Goal: Task Accomplishment & Management: Use online tool/utility

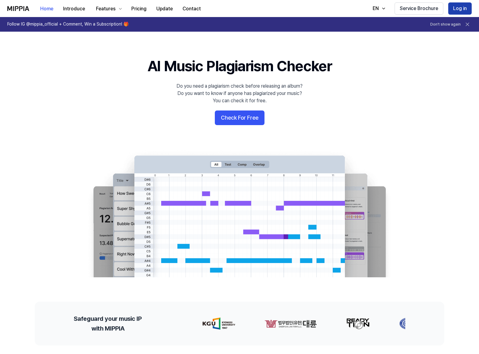
click at [466, 12] on button "Log in" at bounding box center [459, 8] width 23 height 12
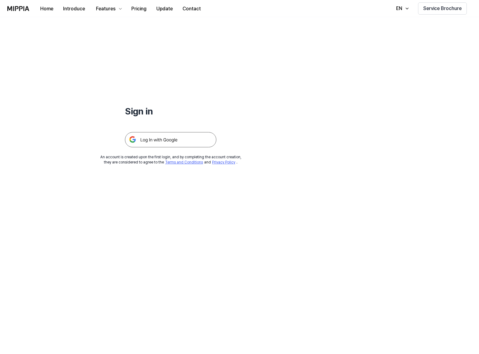
click at [182, 139] on img at bounding box center [170, 139] width 91 height 15
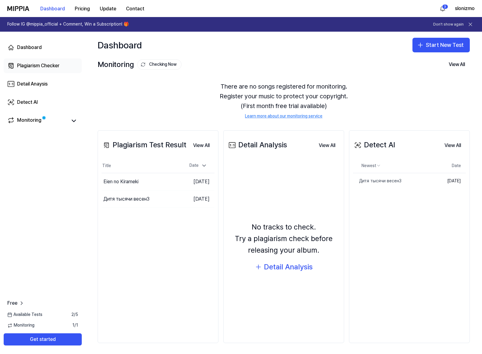
click at [30, 63] on div "Plagiarism Checker" at bounding box center [38, 65] width 42 height 7
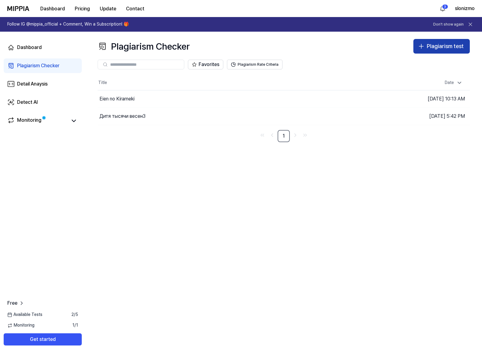
click at [427, 47] on div "Plagiarism test" at bounding box center [444, 46] width 37 height 9
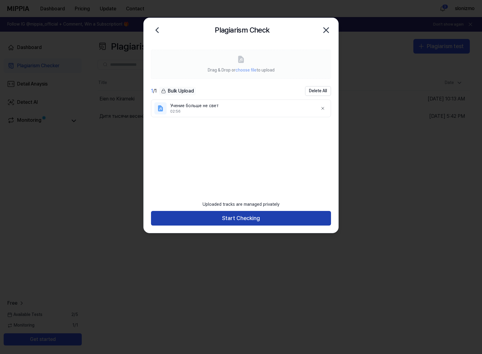
click at [229, 216] on button "Start Checking" at bounding box center [241, 218] width 180 height 15
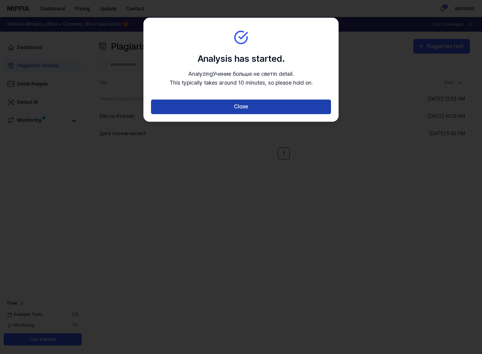
click at [241, 106] on button "Close" at bounding box center [241, 107] width 180 height 15
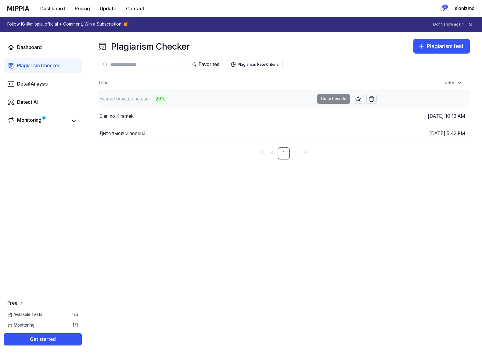
click at [329, 96] on td "Учение больше не свет 26% Go to Results" at bounding box center [237, 99] width 279 height 17
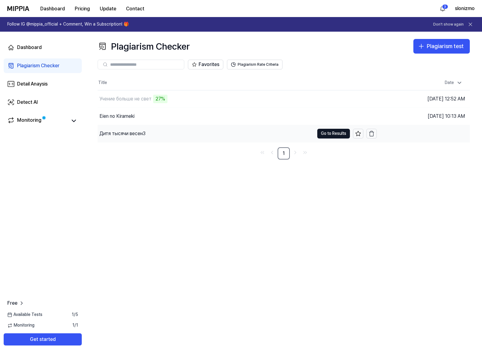
click at [128, 133] on div "Дитя тысячи весен3" at bounding box center [122, 133] width 46 height 7
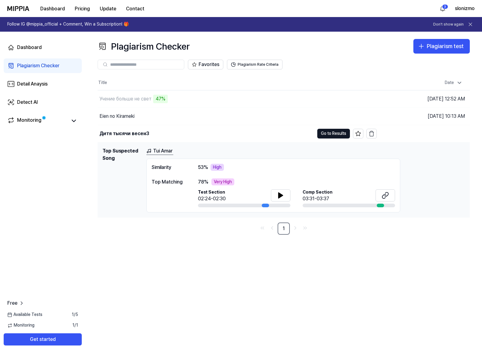
click at [446, 165] on div "Tui Amar Similarity 53 % High Top Matching 78 % Very High Test Section 02:24-02…" at bounding box center [305, 181] width 318 height 66
click at [165, 150] on link "Tui Amar" at bounding box center [159, 152] width 27 height 8
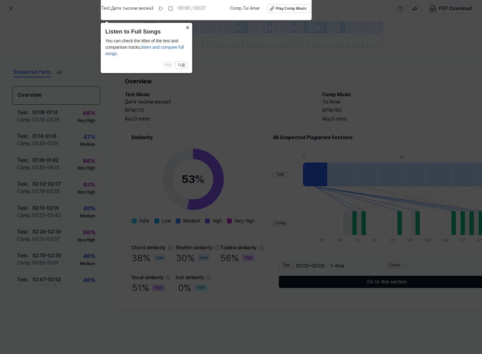
click at [190, 28] on button "×" at bounding box center [187, 27] width 10 height 9
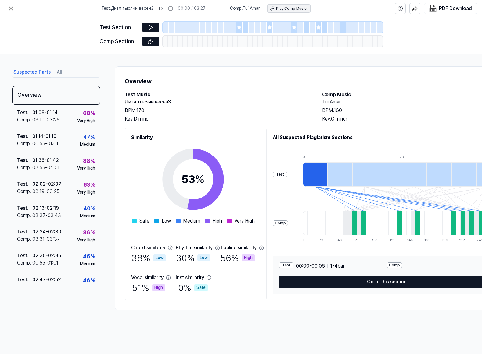
click at [293, 9] on div "Play Comp Music" at bounding box center [291, 8] width 30 height 5
drag, startPoint x: 259, startPoint y: 9, endPoint x: 244, endPoint y: 6, distance: 15.8
click at [244, 6] on span "Comp . Tui Amar" at bounding box center [245, 8] width 30 height 6
copy span "Tui Amar"
click at [14, 12] on icon at bounding box center [10, 8] width 7 height 7
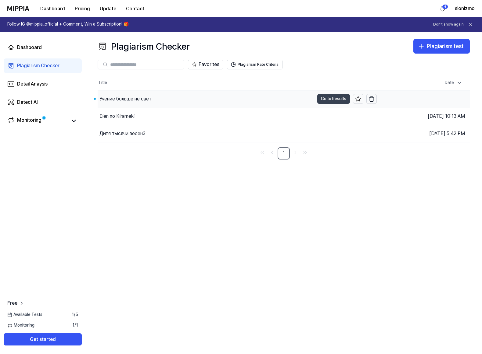
click at [326, 100] on button "Go to Results" at bounding box center [333, 99] width 33 height 10
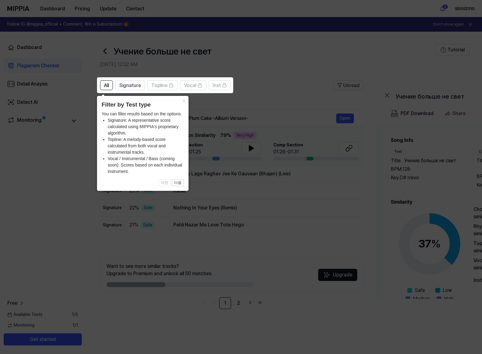
click at [284, 73] on icon at bounding box center [241, 177] width 482 height 354
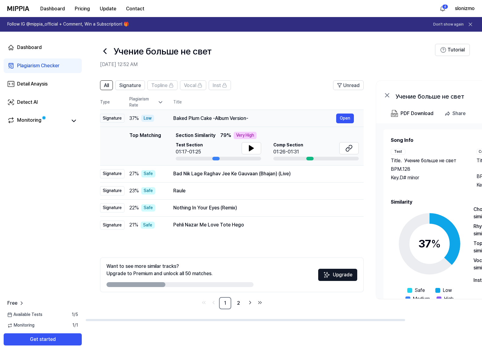
drag, startPoint x: 174, startPoint y: 118, endPoint x: 255, endPoint y: 116, distance: 81.4
click at [252, 116] on div "Baked Plum Cake -Album Version-" at bounding box center [254, 118] width 163 height 7
drag, startPoint x: 235, startPoint y: 119, endPoint x: 265, endPoint y: 122, distance: 30.0
click at [265, 122] on div "Baked Plum Cake -Album Version- Open" at bounding box center [263, 119] width 180 height 10
click at [338, 117] on button "Open" at bounding box center [345, 119] width 18 height 10
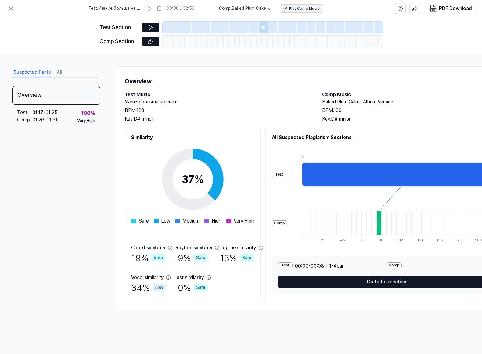
click at [301, 11] on div "Play Comp Music" at bounding box center [304, 8] width 30 height 5
